Goal: Information Seeking & Learning: Learn about a topic

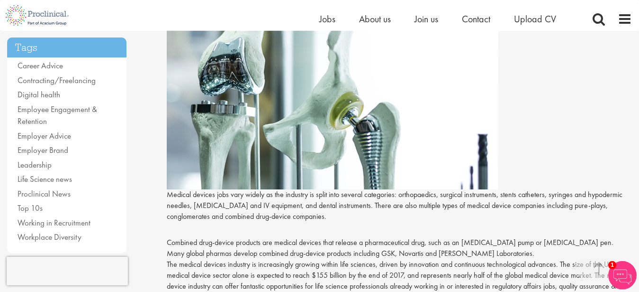
scroll to position [208, 0]
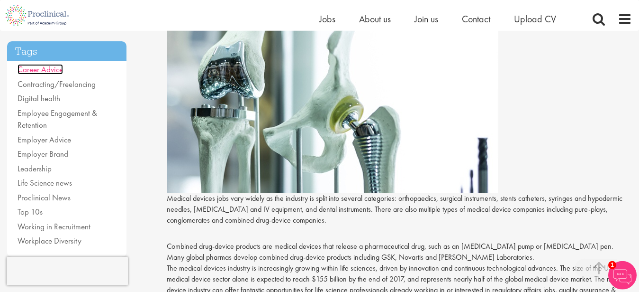
click at [42, 68] on link "Career Advice" at bounding box center [41, 69] width 46 height 10
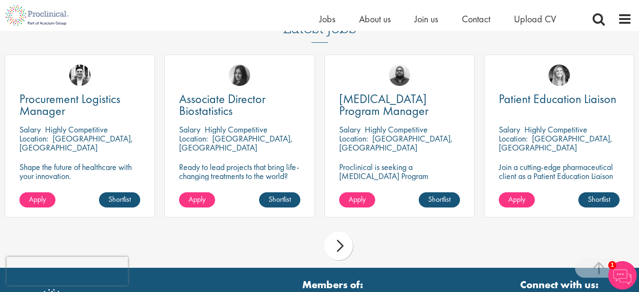
scroll to position [1096, 0]
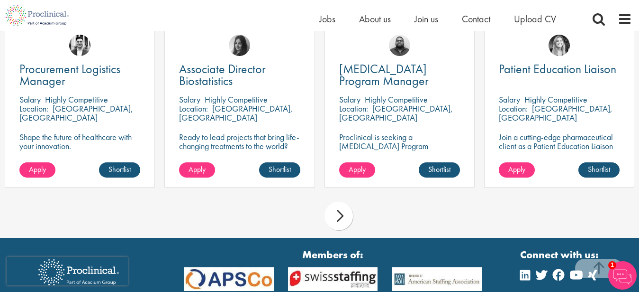
click at [336, 214] on div "next" at bounding box center [339, 215] width 28 height 28
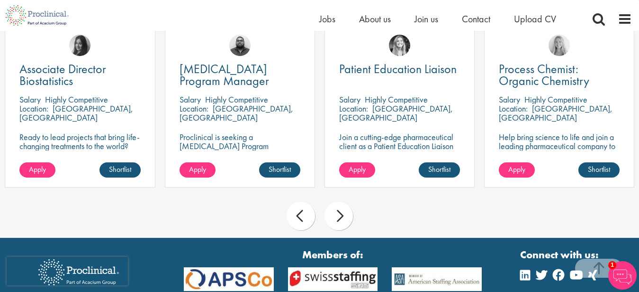
click at [336, 214] on div "next" at bounding box center [339, 215] width 28 height 28
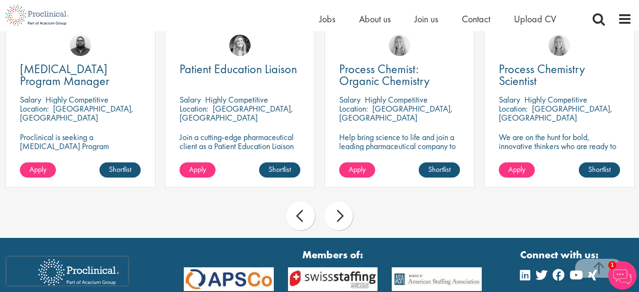
click at [336, 214] on div "next" at bounding box center [339, 215] width 28 height 28
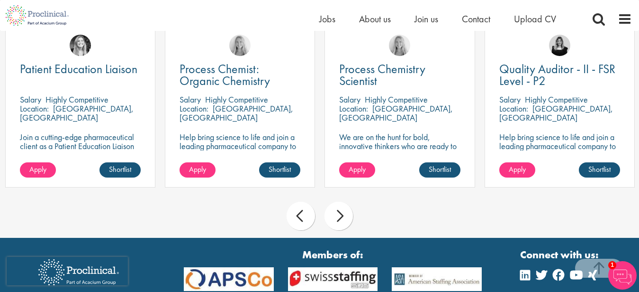
click at [343, 216] on div "next" at bounding box center [339, 215] width 28 height 28
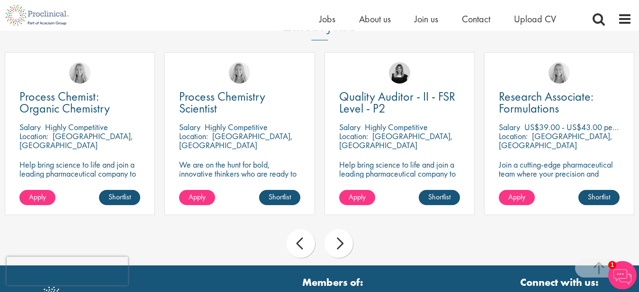
scroll to position [1054, 0]
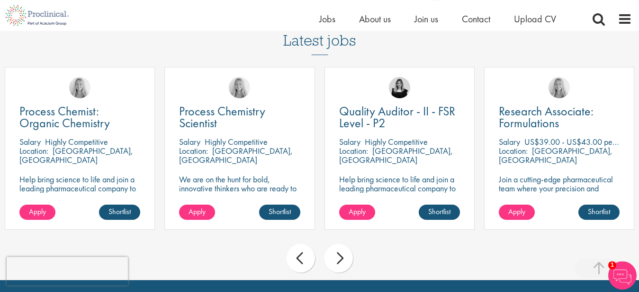
click at [340, 258] on div "next" at bounding box center [339, 258] width 28 height 28
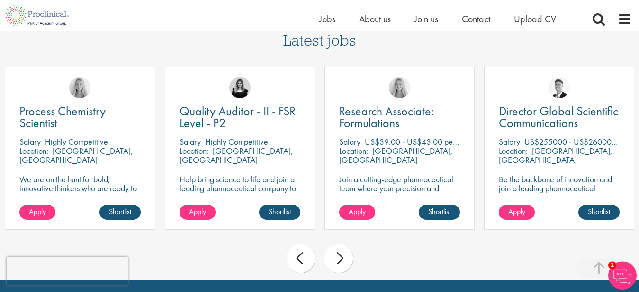
click at [340, 258] on div "next" at bounding box center [339, 258] width 28 height 28
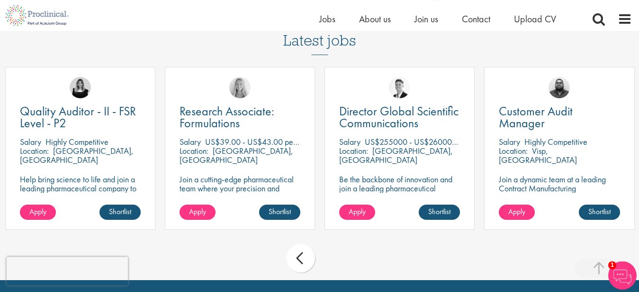
click at [340, 258] on div "prev next" at bounding box center [319, 259] width 639 height 41
click at [295, 260] on div "prev" at bounding box center [301, 258] width 28 height 28
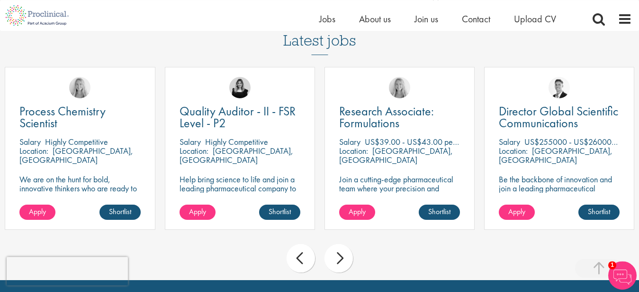
click at [295, 260] on div "prev" at bounding box center [301, 258] width 28 height 28
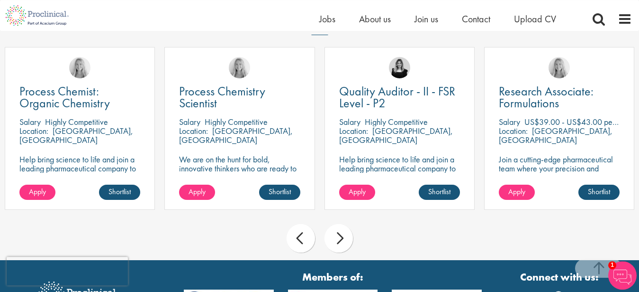
scroll to position [1078, 0]
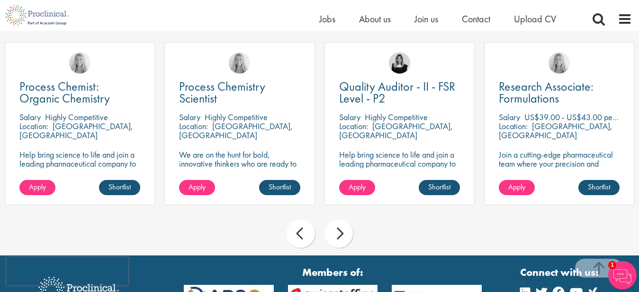
click at [334, 235] on div "next" at bounding box center [339, 233] width 28 height 28
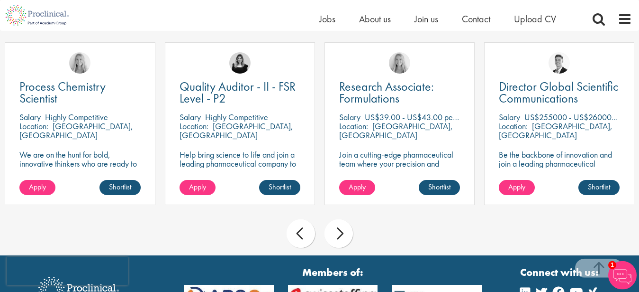
click at [334, 235] on div "next" at bounding box center [339, 233] width 28 height 28
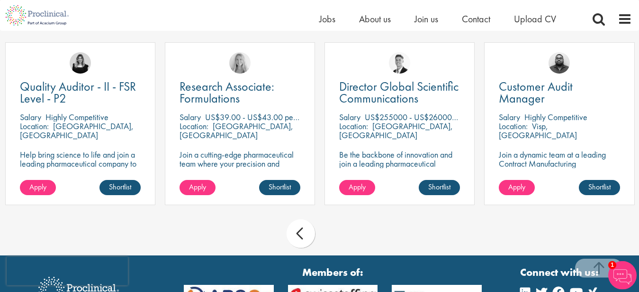
click at [334, 235] on div "prev next" at bounding box center [319, 234] width 639 height 41
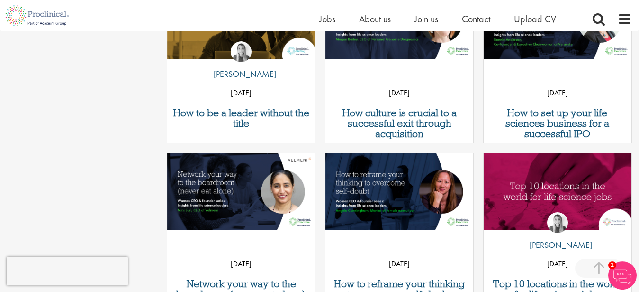
scroll to position [711, 0]
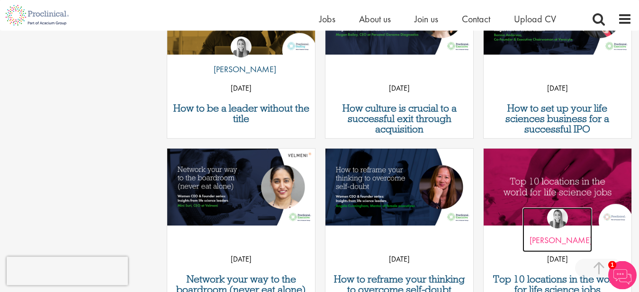
click at [552, 239] on p "by Hannah Burke" at bounding box center [558, 240] width 70 height 14
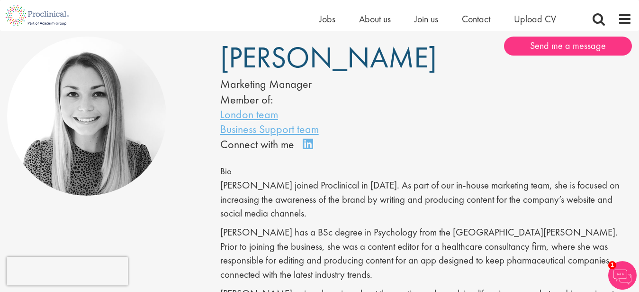
scroll to position [106, 0]
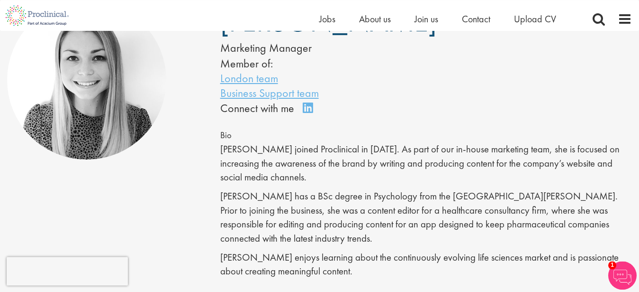
drag, startPoint x: 643, startPoint y: 50, endPoint x: 641, endPoint y: 27, distance: 23.3
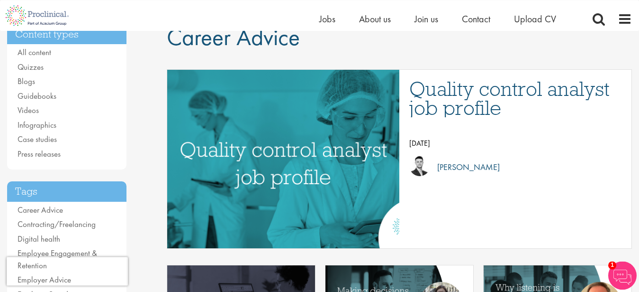
scroll to position [79, 0]
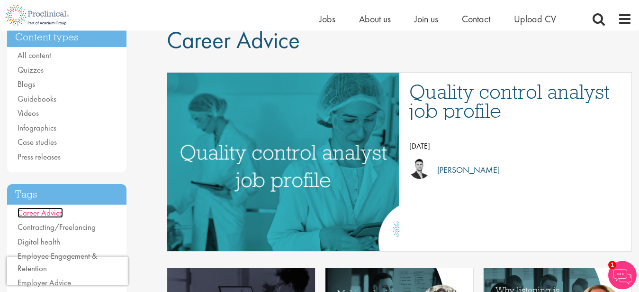
click at [37, 214] on link "Career Advice" at bounding box center [41, 212] width 46 height 10
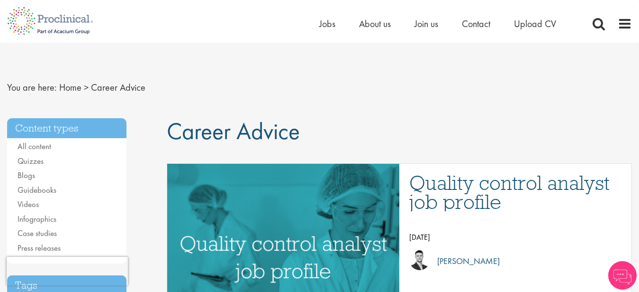
click at [202, 99] on nav "You are here: Home > Career Advice" at bounding box center [319, 87] width 625 height 23
click at [325, 24] on span "Jobs" at bounding box center [328, 24] width 16 height 12
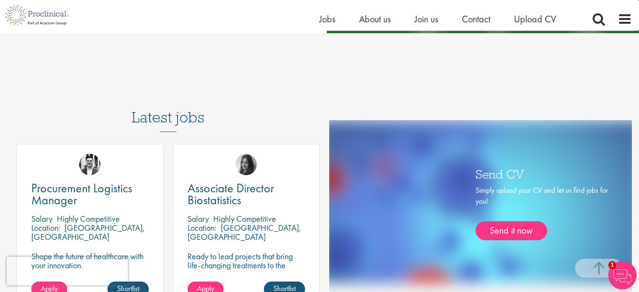
scroll to position [487, 0]
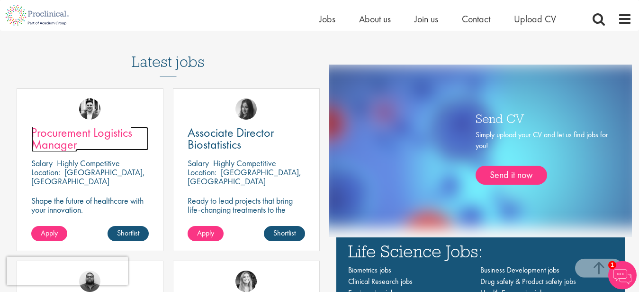
click at [43, 140] on span "Procurement Logistics Manager" at bounding box center [81, 138] width 101 height 28
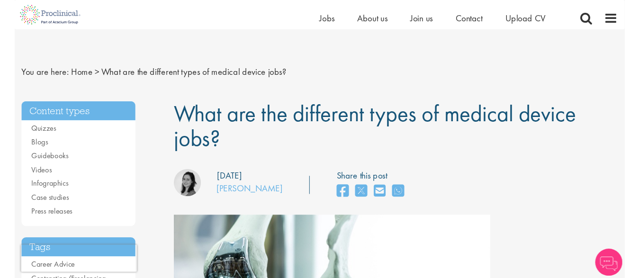
scroll to position [208, 0]
